Goal: Information Seeking & Learning: Find specific page/section

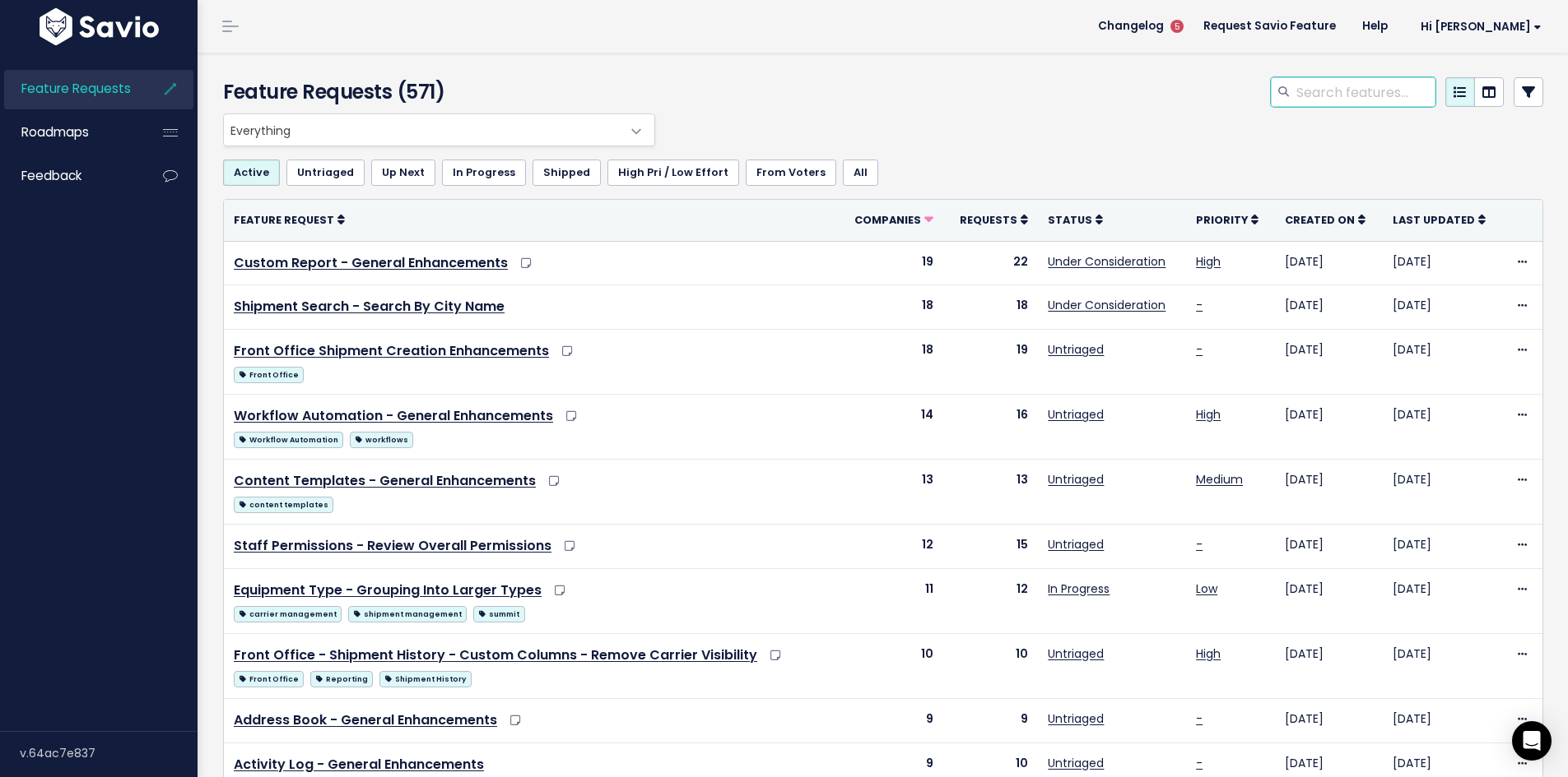
click at [1339, 96] on input "search" at bounding box center [1364, 92] width 141 height 30
type input "a"
type input "f"
type input "front office"
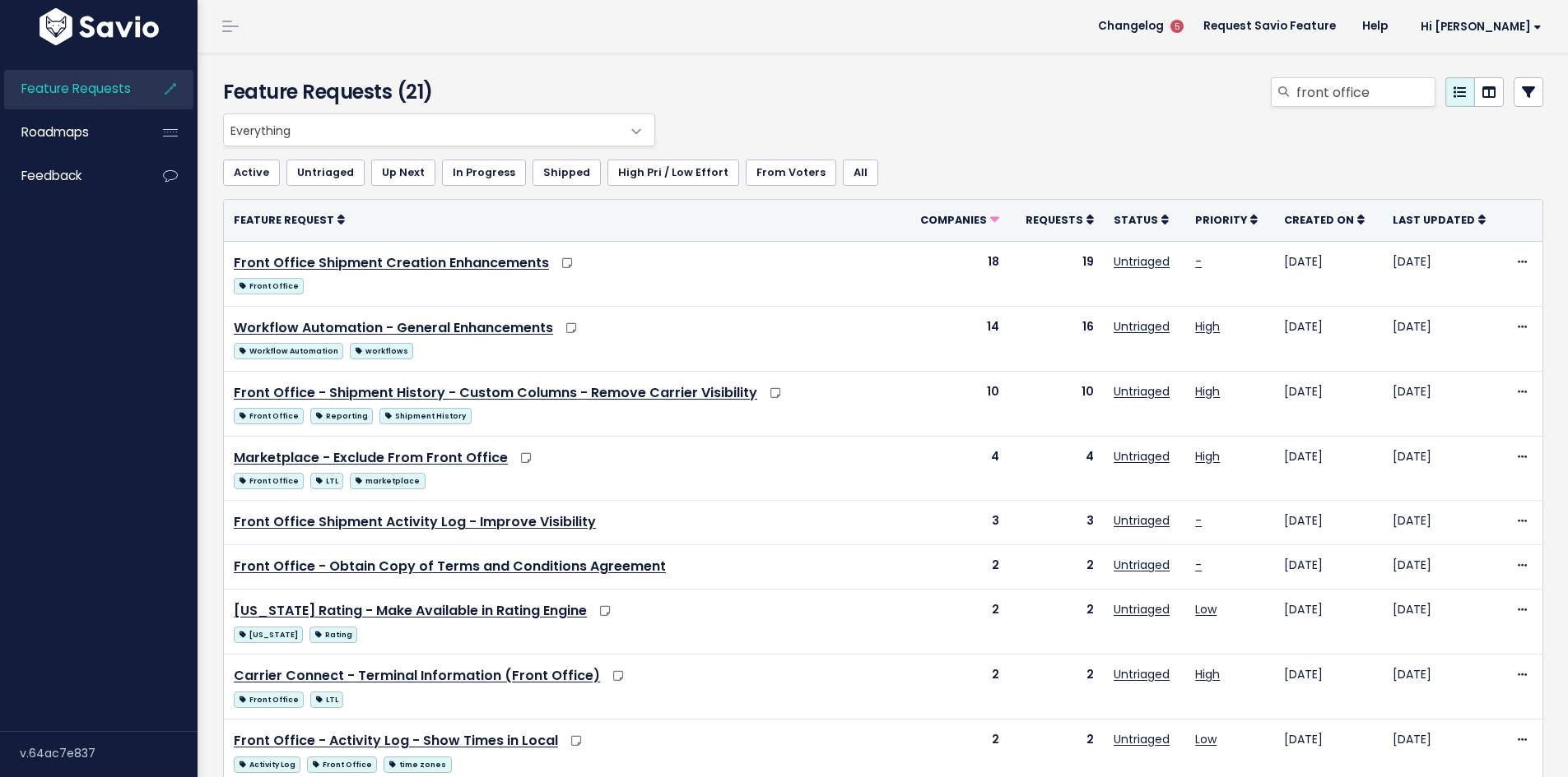
click at [913, 116] on div "Everything Any Product: Any Product Area Any Product: No Product Area No Produc…" at bounding box center [879, 130] width 1320 height 33
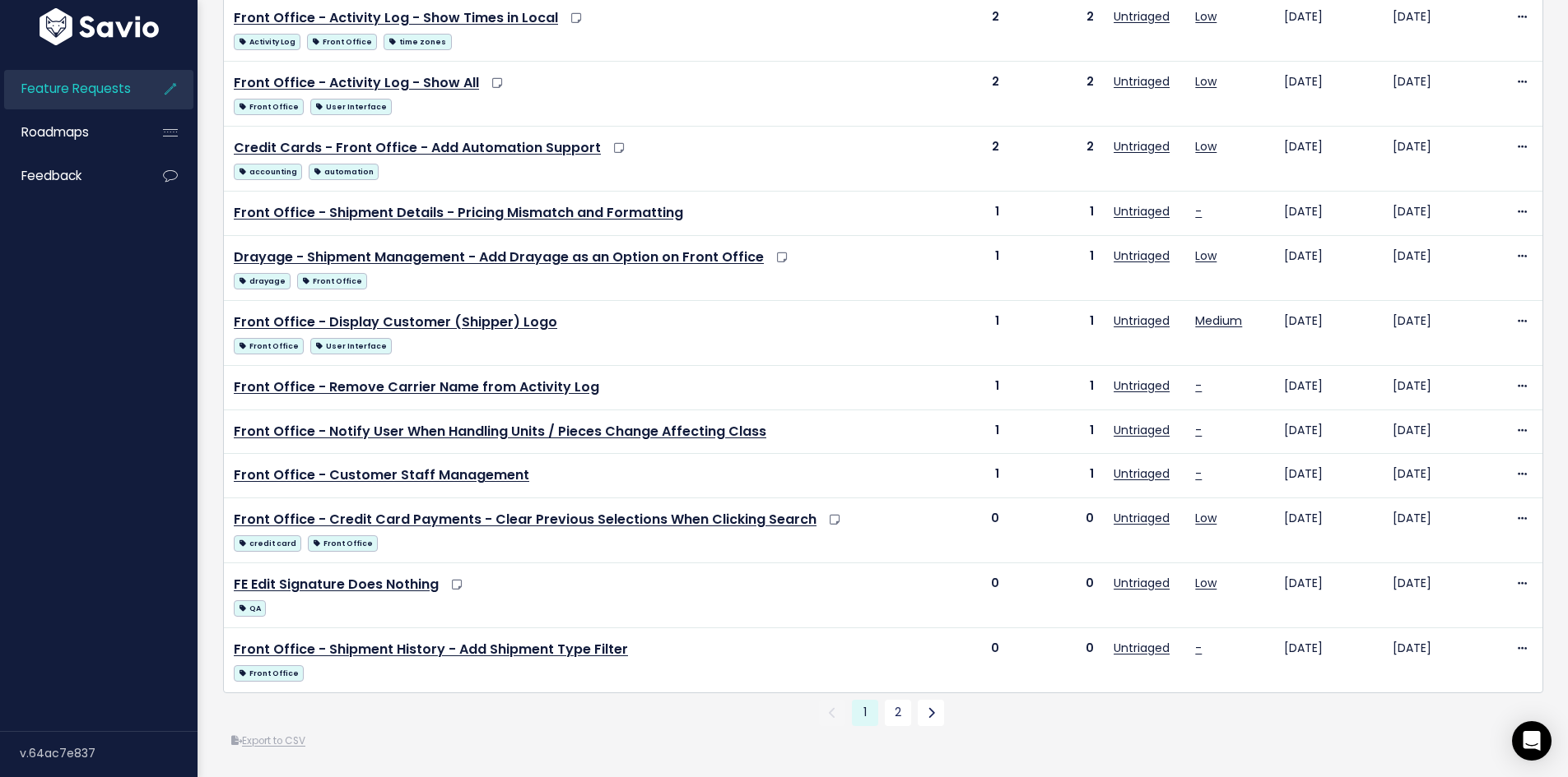
scroll to position [748, 0]
click at [892, 700] on link "2" at bounding box center [898, 713] width 27 height 27
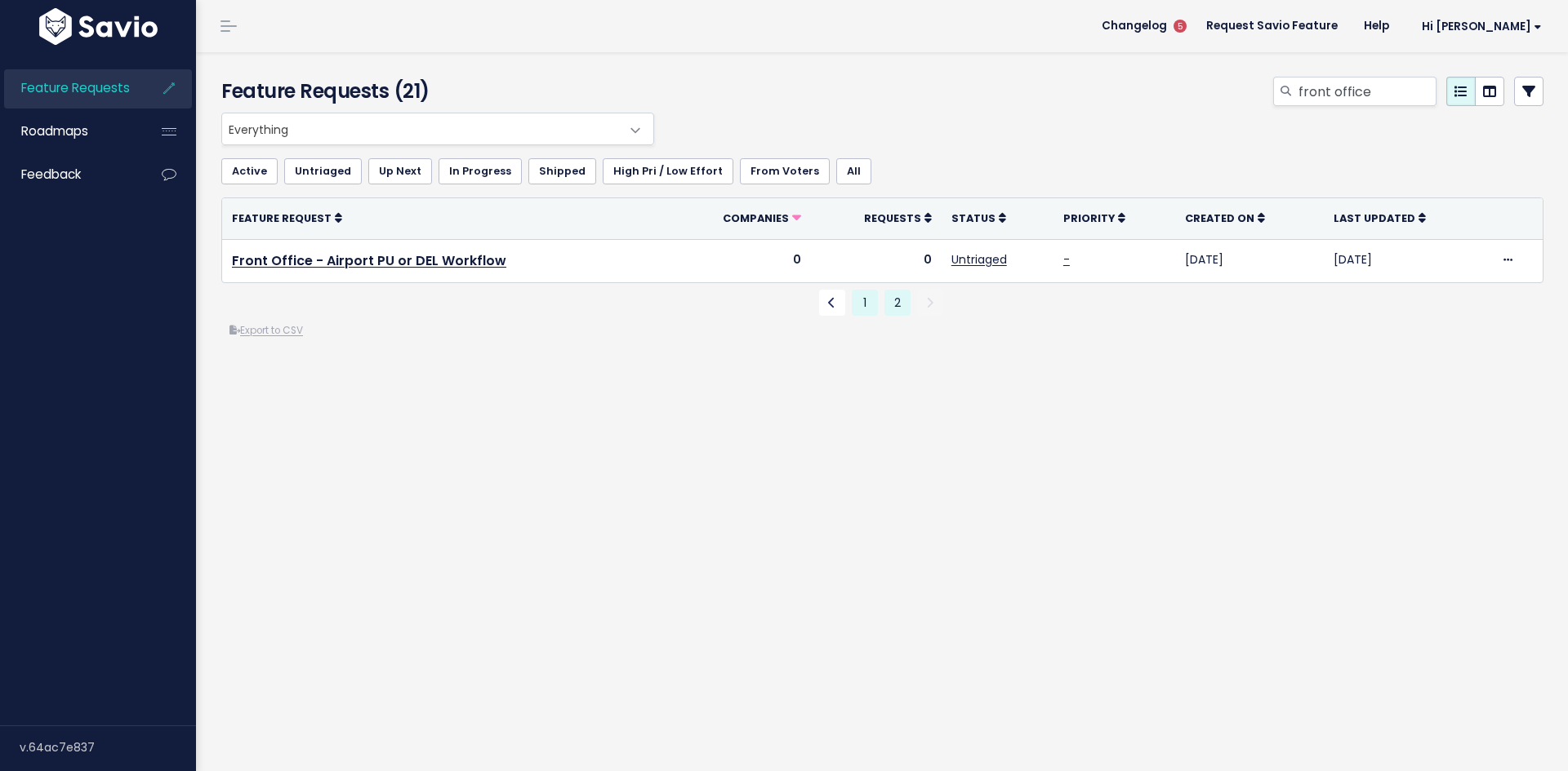
click at [855, 307] on link "1" at bounding box center [864, 303] width 26 height 26
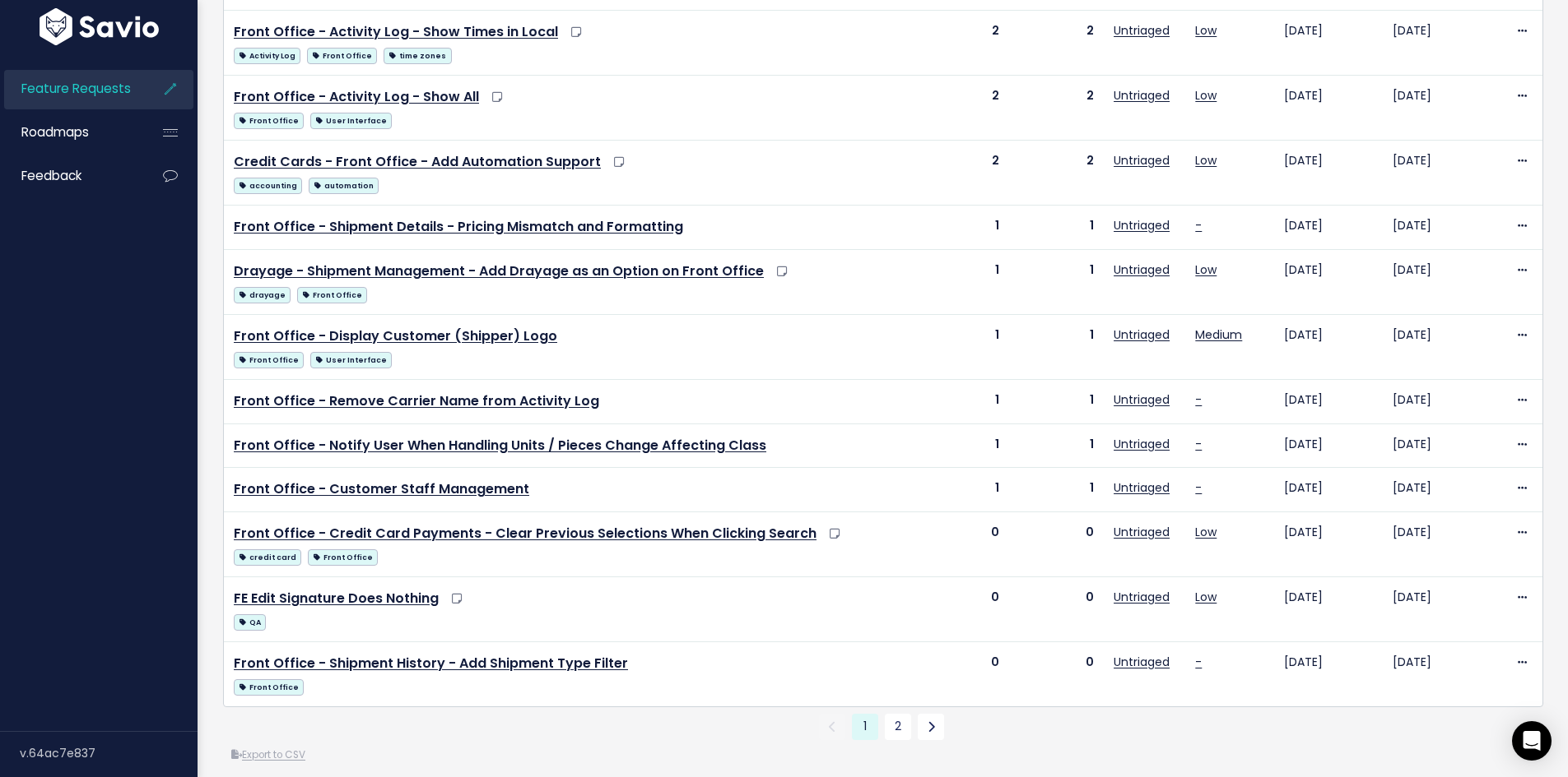
scroll to position [748, 0]
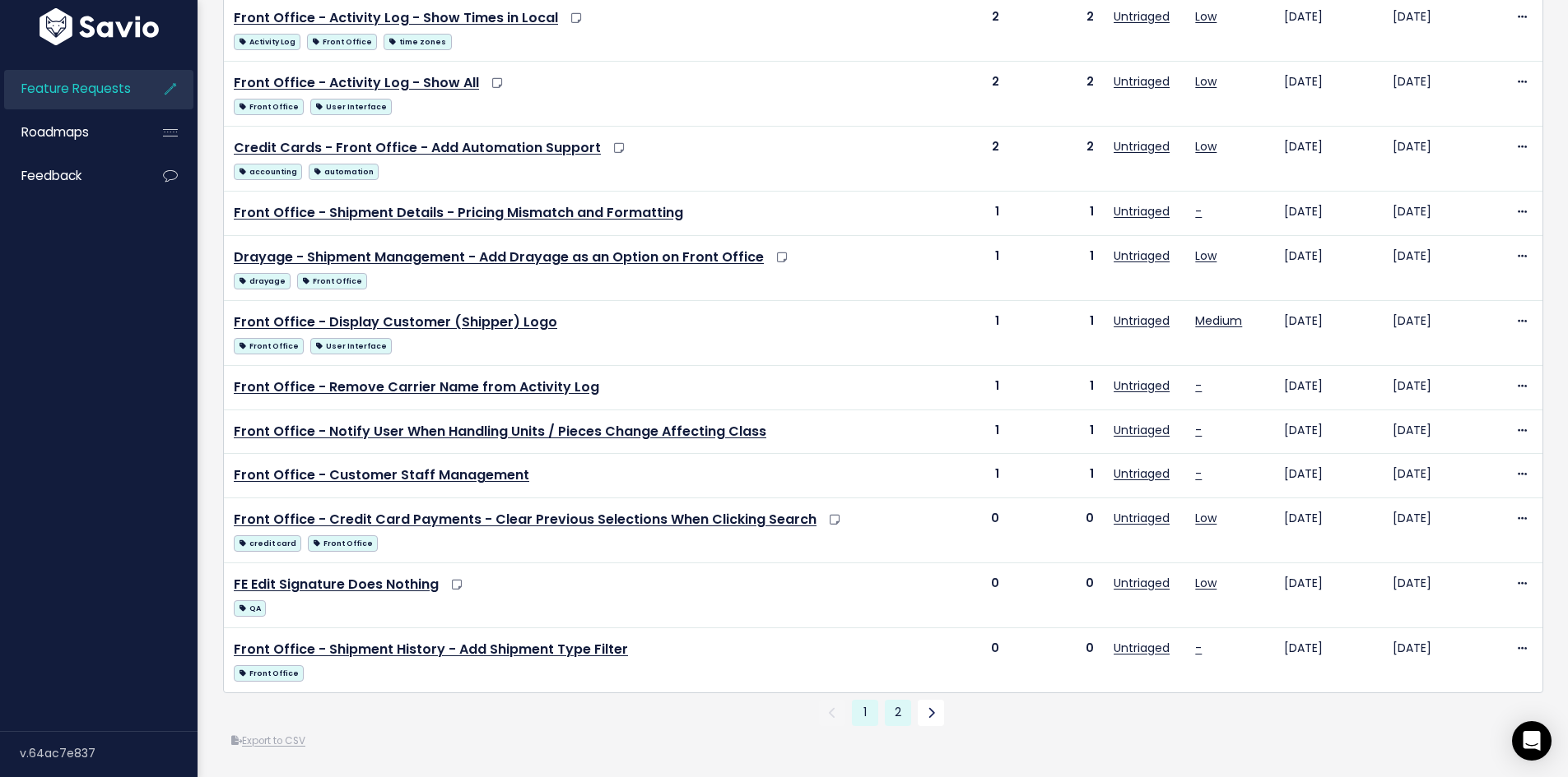
click at [898, 700] on link "2" at bounding box center [898, 713] width 27 height 27
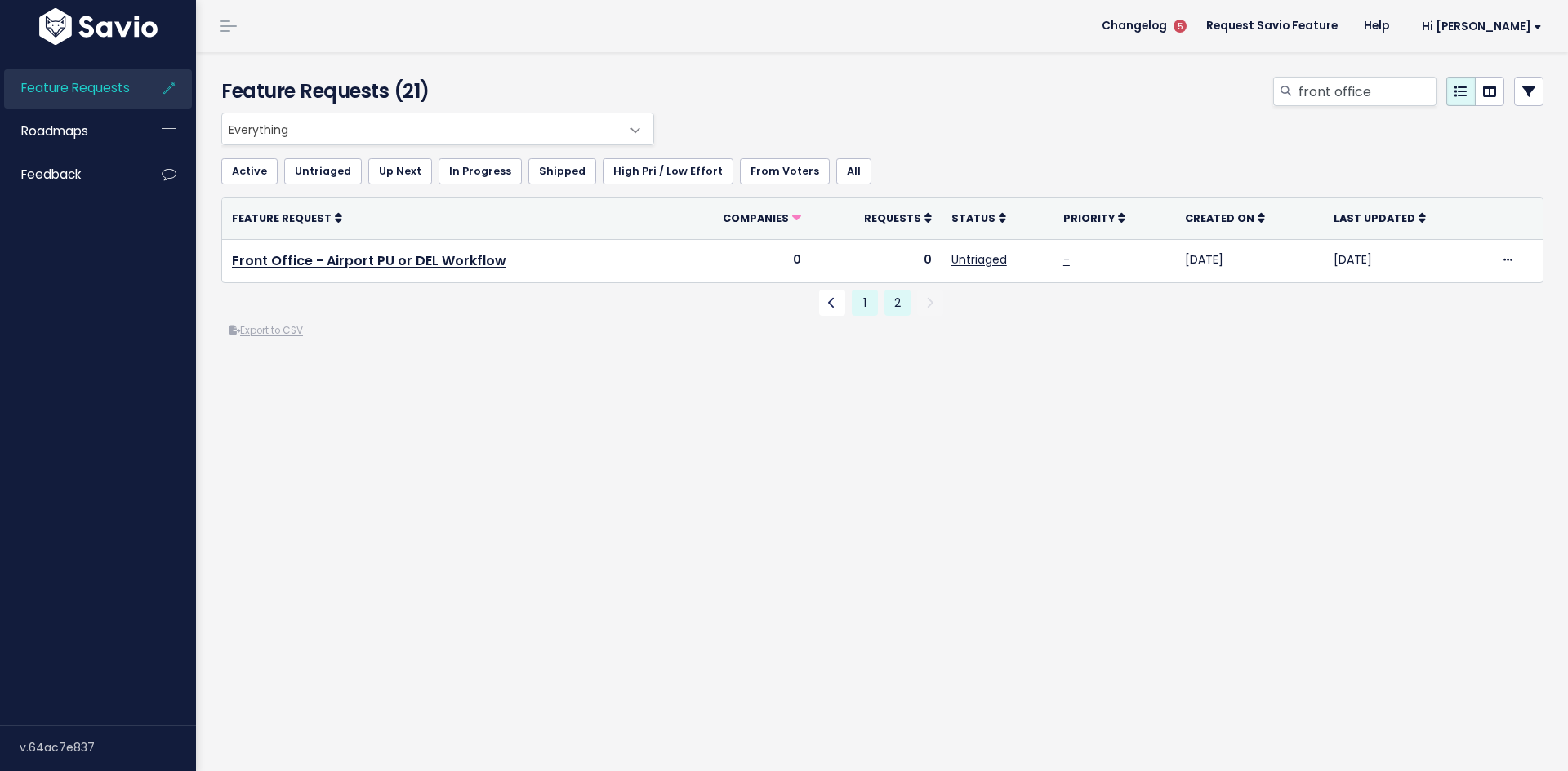
click at [859, 313] on link "1" at bounding box center [864, 303] width 26 height 26
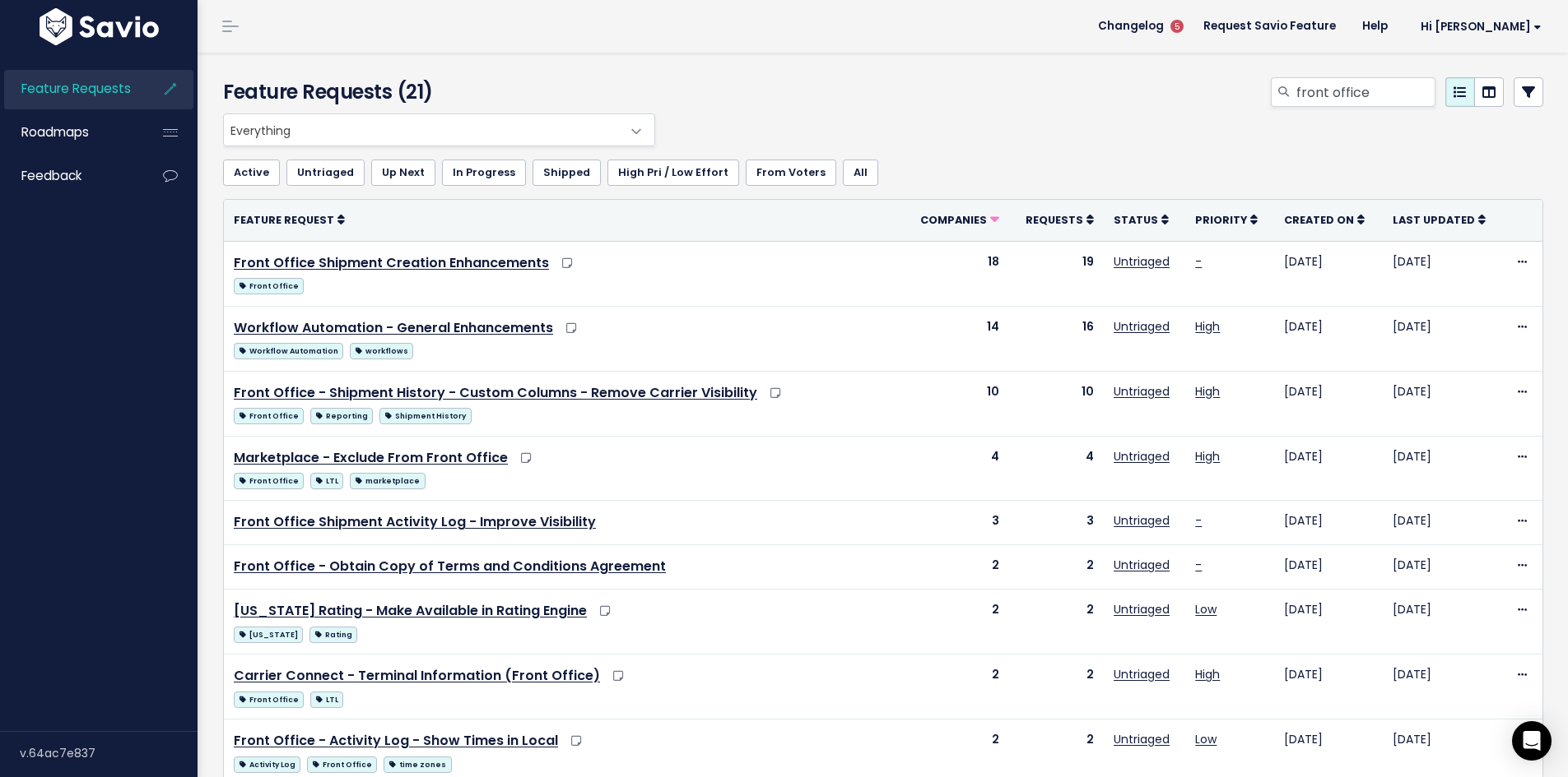
click at [1166, 130] on div "Everything Any Product: Any Product Area Any Product: No Product Area No Produc…" at bounding box center [879, 130] width 1320 height 33
click at [1365, 96] on input "front office" at bounding box center [1364, 92] width 141 height 30
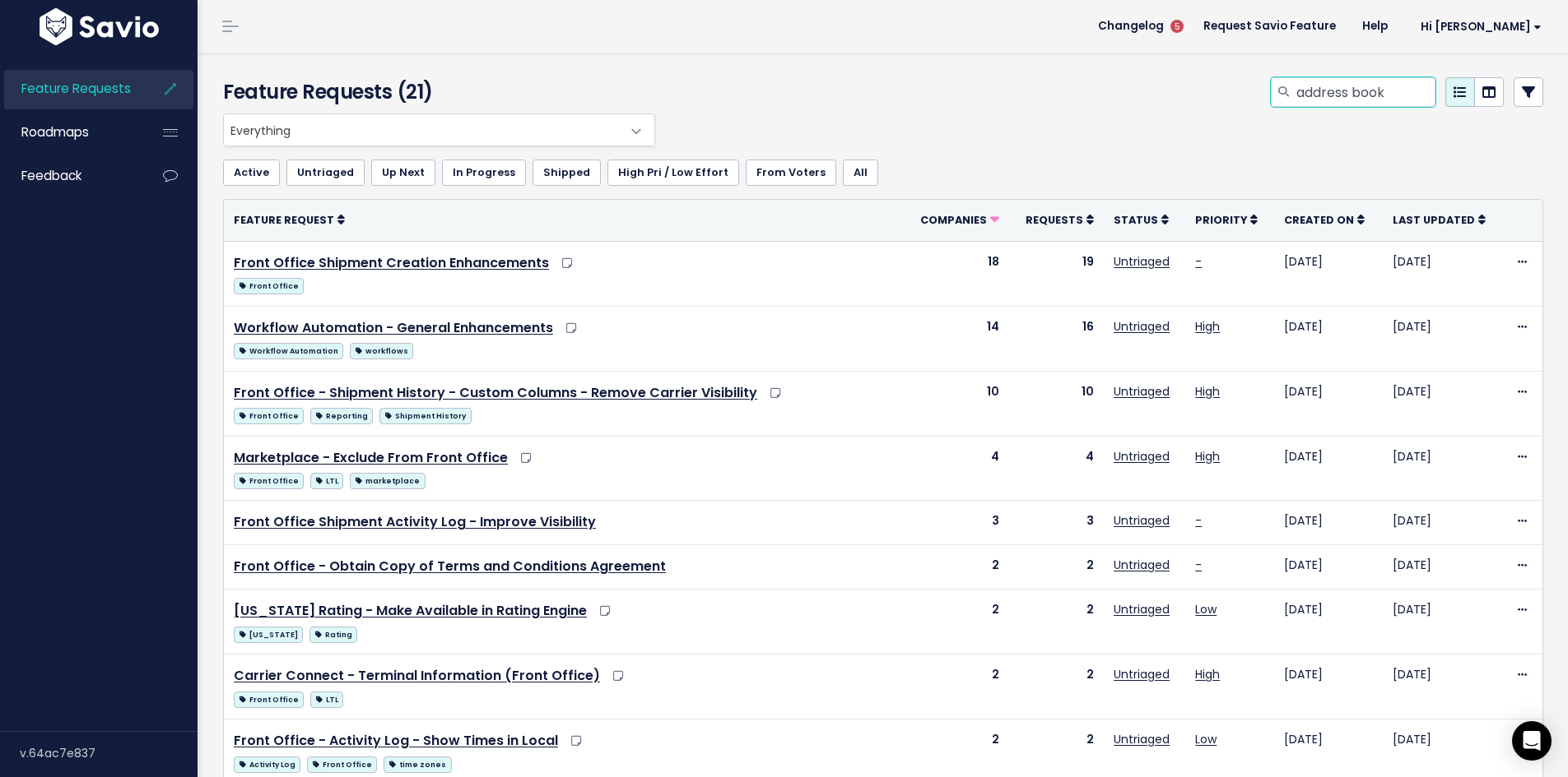
type input "address book"
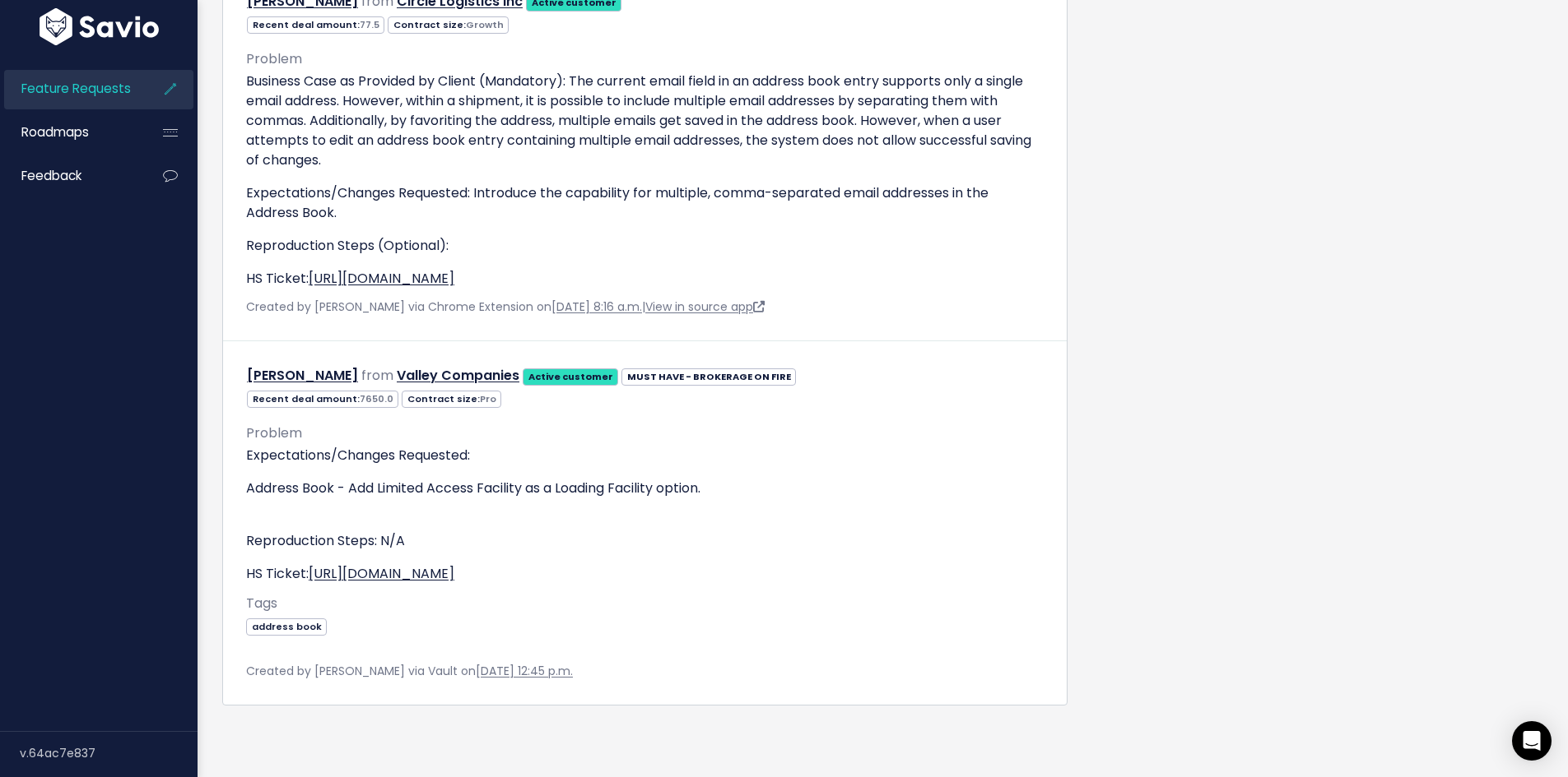
scroll to position [4827, 0]
